Goal: Task Accomplishment & Management: Use online tool/utility

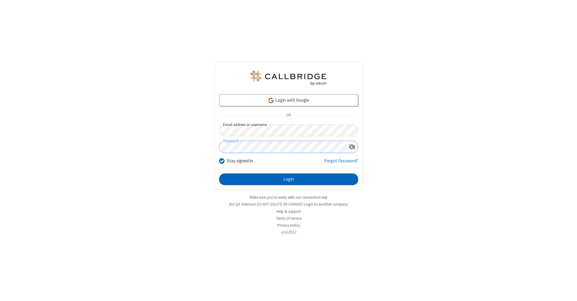
click at [288, 180] on button "Login" at bounding box center [288, 180] width 139 height 12
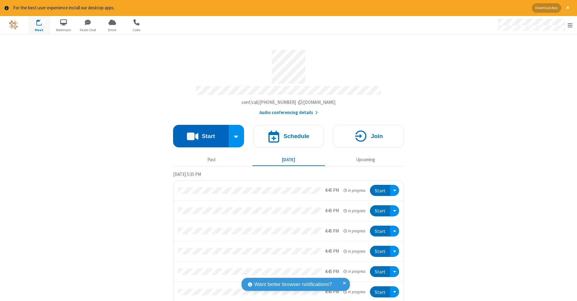
click at [198, 133] on button "Start" at bounding box center [201, 136] width 56 height 23
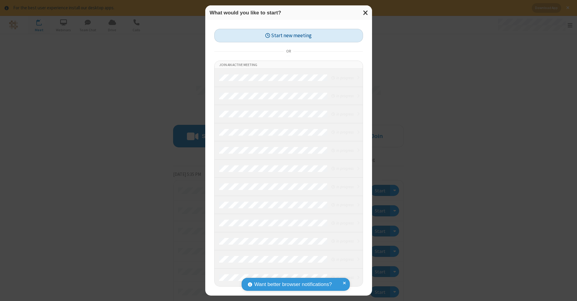
click at [288, 35] on button "Start new meeting" at bounding box center [288, 36] width 149 height 14
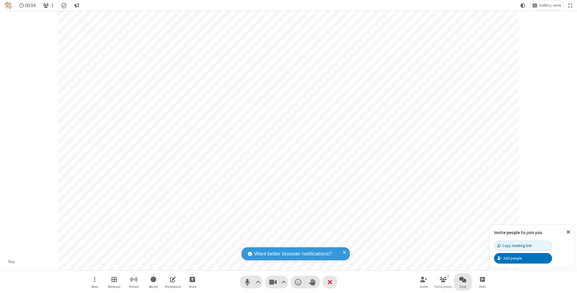
click at [462, 279] on span "Open chat" at bounding box center [462, 279] width 7 height 8
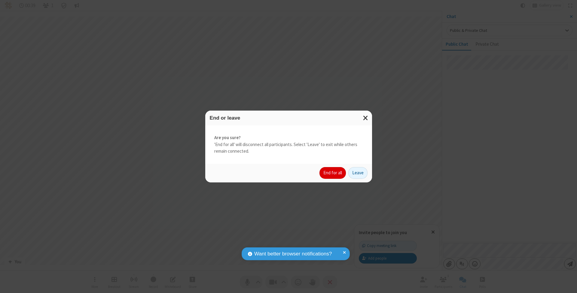
click at [333, 172] on button "End for all" at bounding box center [332, 173] width 26 height 12
